Goal: Task Accomplishment & Management: Manage account settings

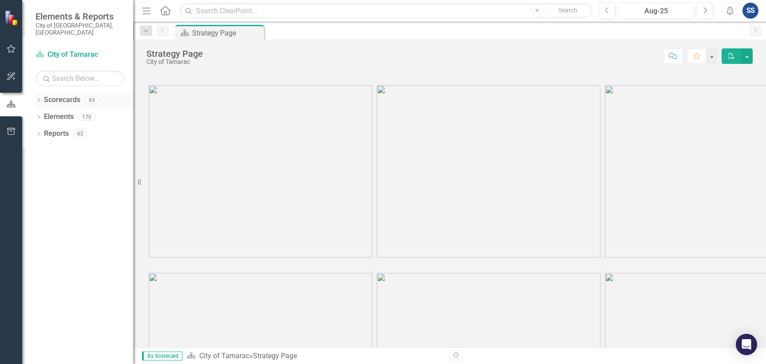
click at [43, 95] on div "Dropdown Scorecards 93" at bounding box center [85, 101] width 98 height 17
click at [41, 99] on icon "Dropdown" at bounding box center [39, 101] width 6 height 5
click at [48, 113] on div "Dropdown" at bounding box center [44, 117] width 9 height 8
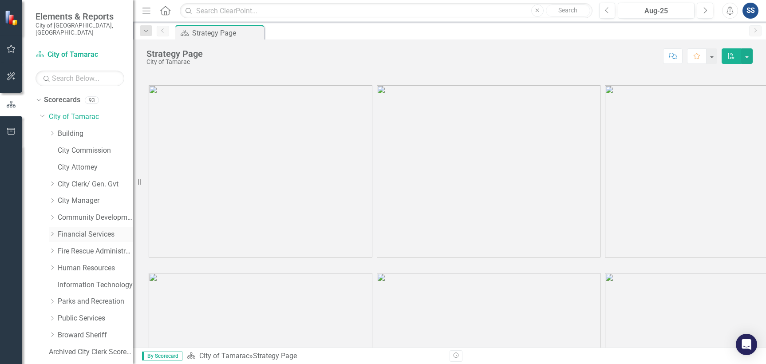
click at [52, 233] on div "Dropdown Financial Services" at bounding box center [91, 234] width 84 height 15
click at [53, 231] on icon "Dropdown" at bounding box center [52, 233] width 7 height 5
click at [64, 282] on div "Dropdown 2. Quality" at bounding box center [95, 285] width 75 height 15
click at [64, 281] on div "Dropdown" at bounding box center [61, 285] width 7 height 8
click at [90, 330] on link "Procurement" at bounding box center [104, 335] width 58 height 10
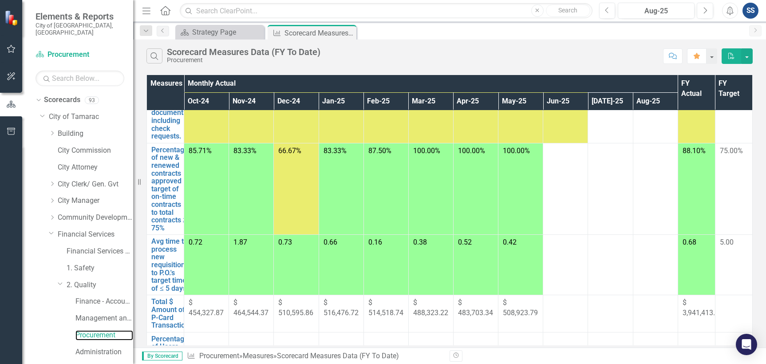
scroll to position [178, 0]
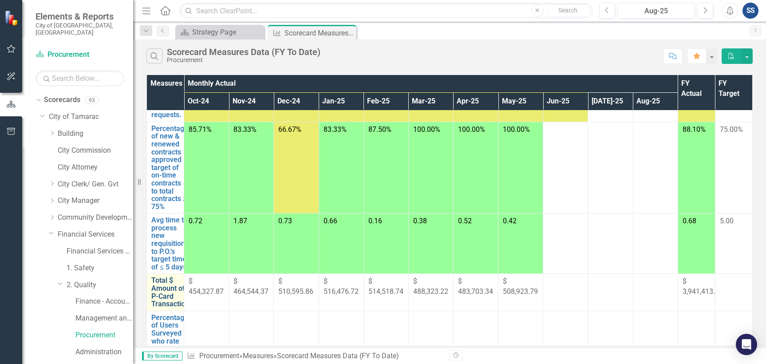
click at [169, 308] on link "Total $ Amount of P-Card Transactions" at bounding box center [171, 292] width 41 height 31
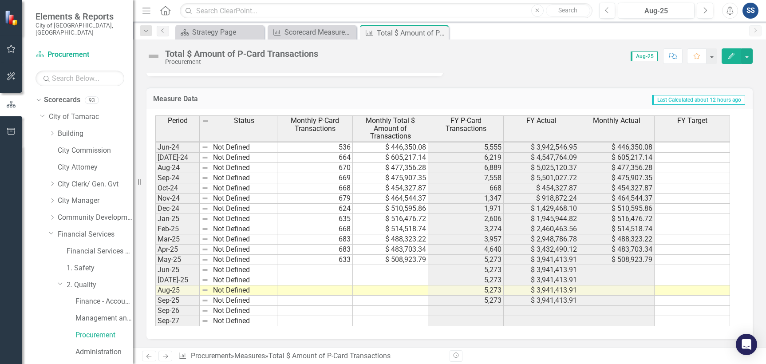
scroll to position [816, 0]
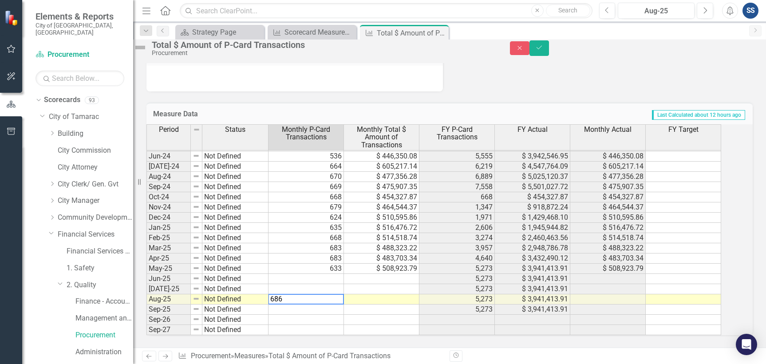
click at [372, 294] on td at bounding box center [381, 299] width 75 height 10
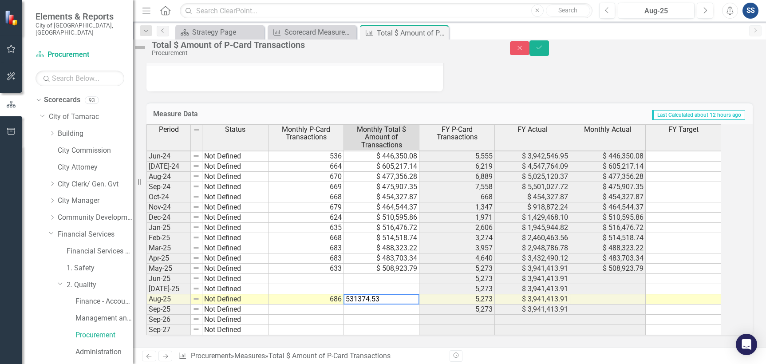
click at [315, 284] on td at bounding box center [306, 289] width 75 height 10
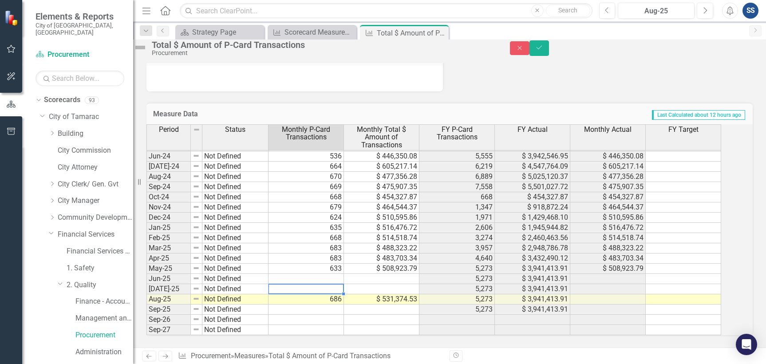
click at [374, 284] on td at bounding box center [381, 289] width 75 height 10
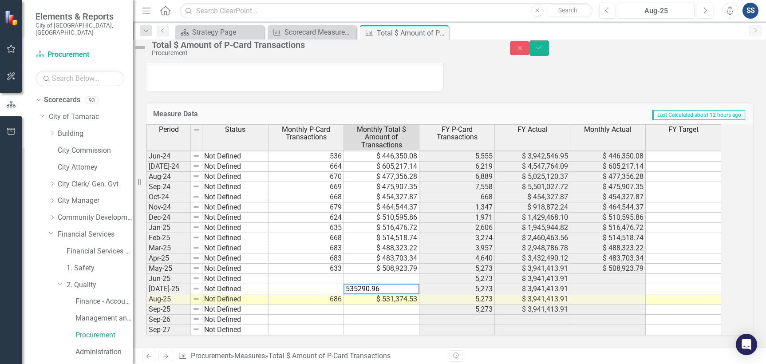
click at [331, 284] on td at bounding box center [306, 289] width 75 height 10
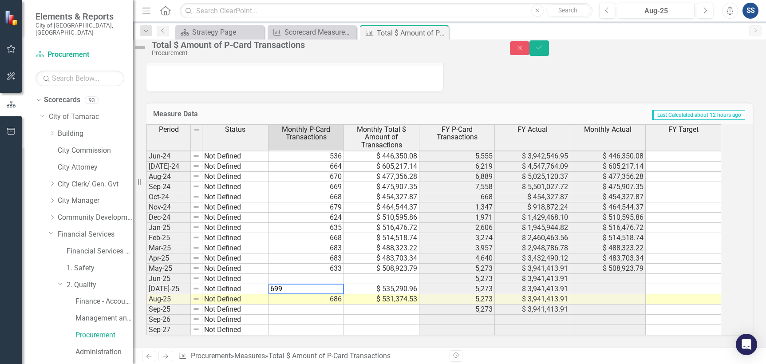
click at [342, 274] on td at bounding box center [306, 279] width 75 height 10
click at [333, 274] on td at bounding box center [306, 279] width 75 height 10
click at [400, 274] on td at bounding box center [381, 279] width 75 height 10
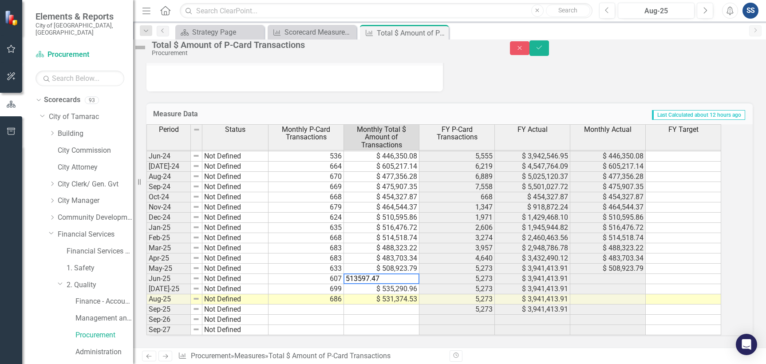
type textarea "513597.47"
click at [451, 109] on td "Last Calculated about 12 hours ago" at bounding box center [545, 115] width 402 height 12
click at [549, 56] on button "Save" at bounding box center [540, 48] width 20 height 16
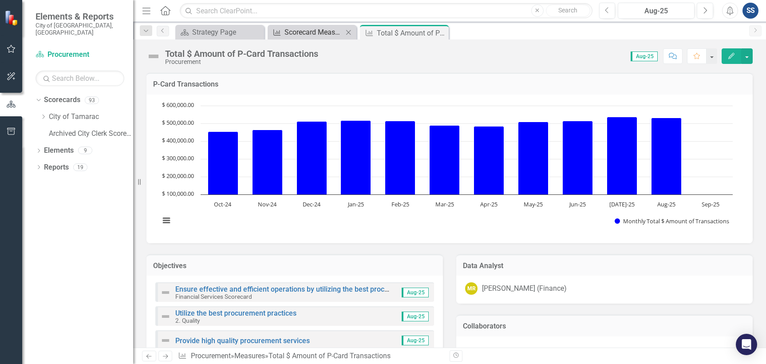
click at [312, 29] on div "Scorecard Measures Data (FY To Date)" at bounding box center [314, 32] width 59 height 11
